Goal: Task Accomplishment & Management: Use online tool/utility

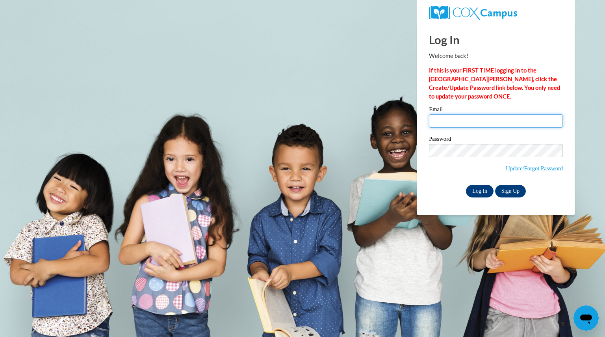
type input "[EMAIL_ADDRESS][DOMAIN_NAME]"
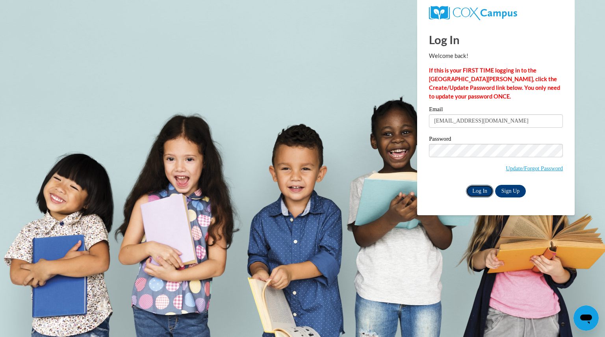
click at [478, 187] on input "Log In" at bounding box center [480, 191] width 28 height 13
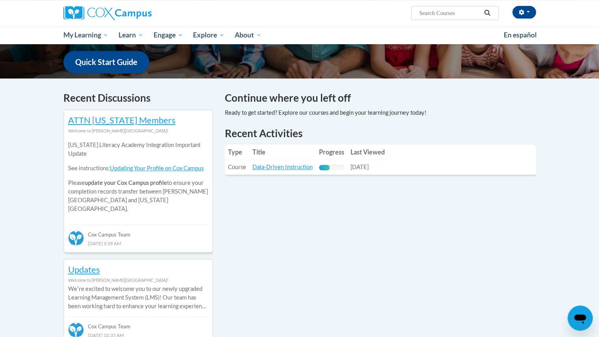
scroll to position [198, 0]
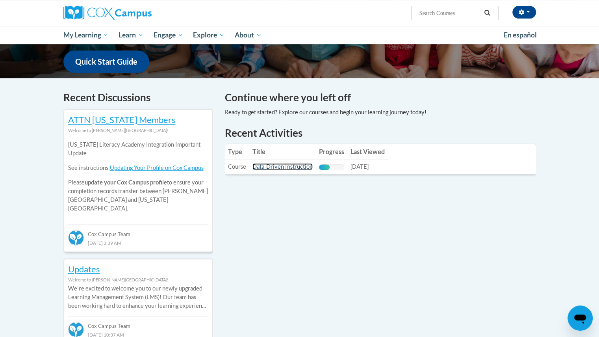
click at [272, 167] on link "Data-Driven Instruction" at bounding box center [282, 166] width 60 height 7
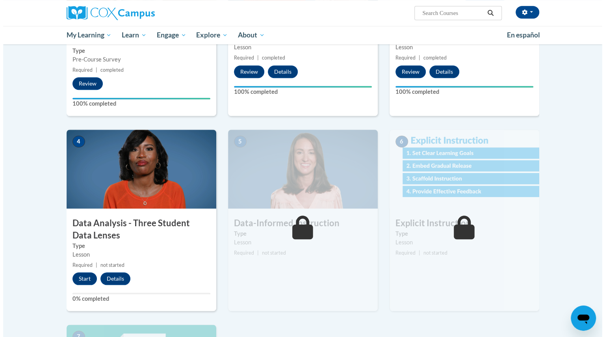
scroll to position [289, 0]
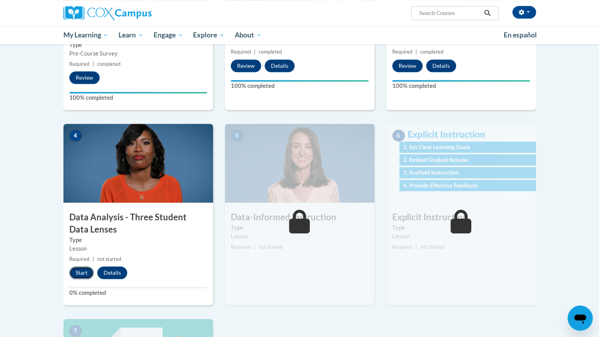
click at [80, 271] on button "Start" at bounding box center [81, 272] width 24 height 13
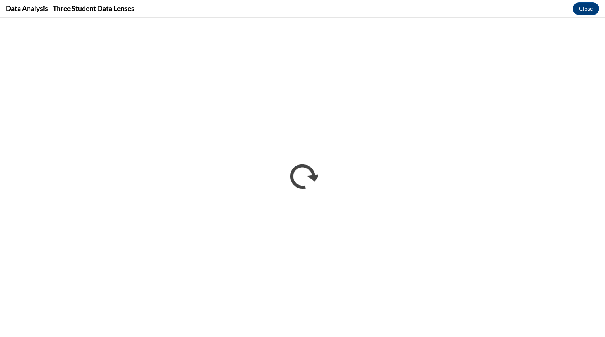
scroll to position [0, 0]
